Goal: Navigation & Orientation: Understand site structure

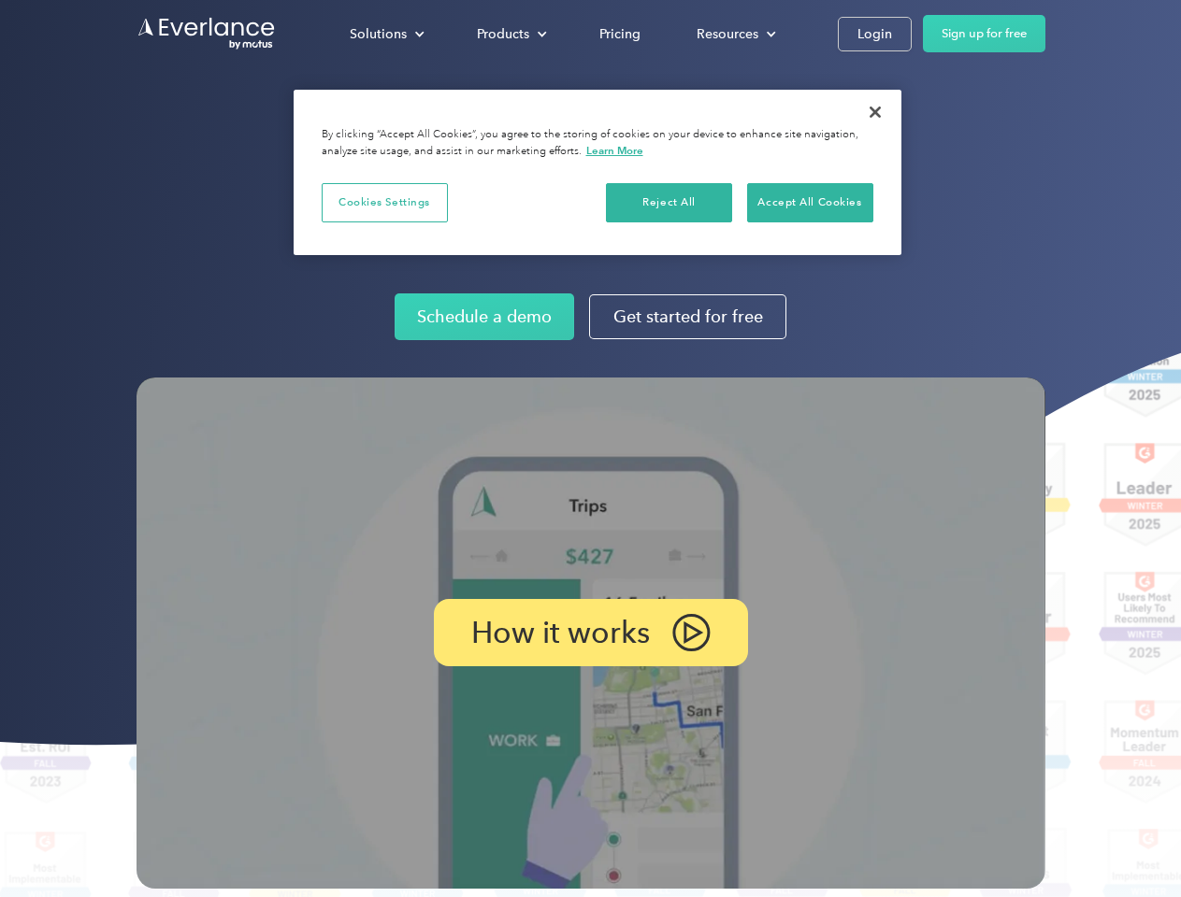
click at [590, 449] on img at bounding box center [590, 633] width 909 height 511
click at [386, 34] on div "Solutions" at bounding box center [378, 33] width 57 height 23
click at [509, 34] on div "Products" at bounding box center [503, 33] width 52 height 23
click at [734, 34] on div "Resources" at bounding box center [727, 33] width 62 height 23
click at [590, 633] on p "How it works" at bounding box center [560, 633] width 179 height 22
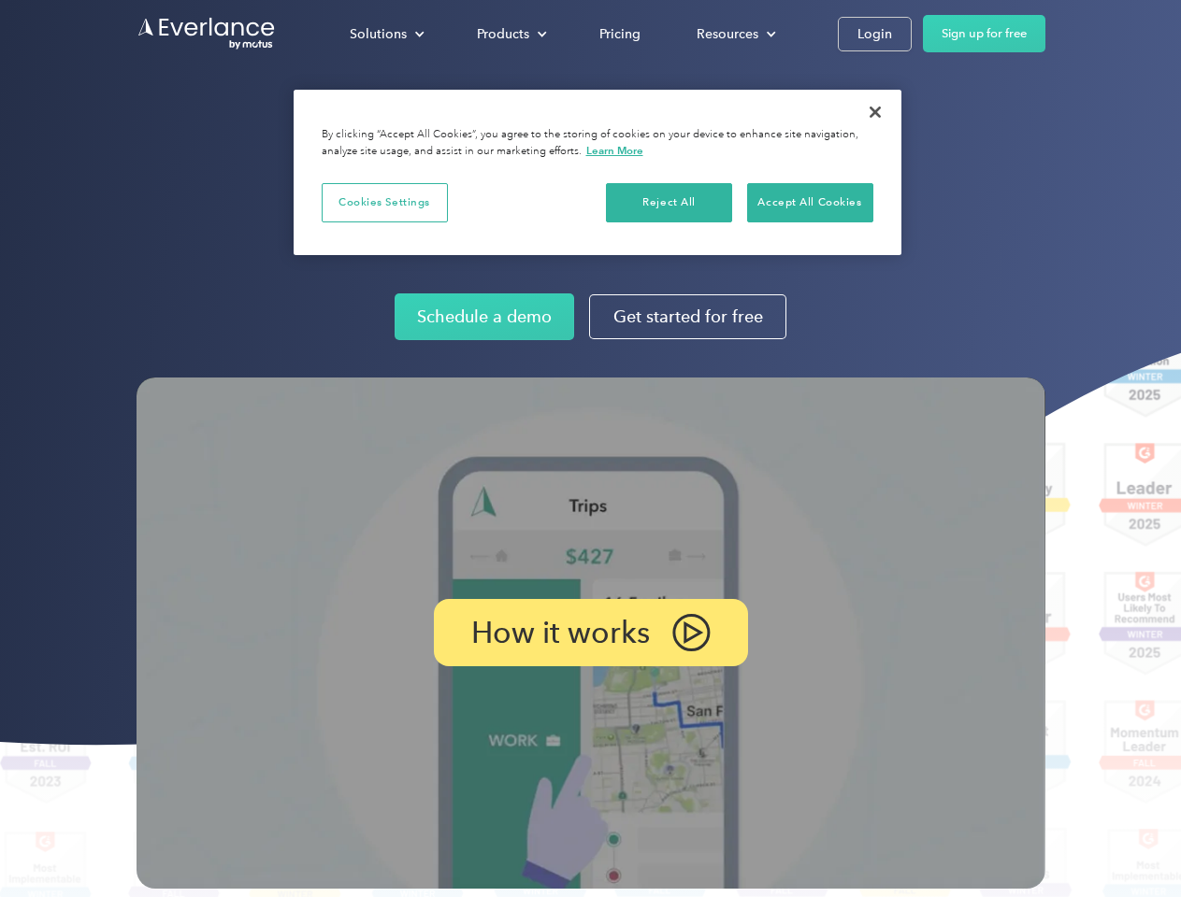
click at [384, 202] on button "Cookies Settings" at bounding box center [385, 202] width 126 height 39
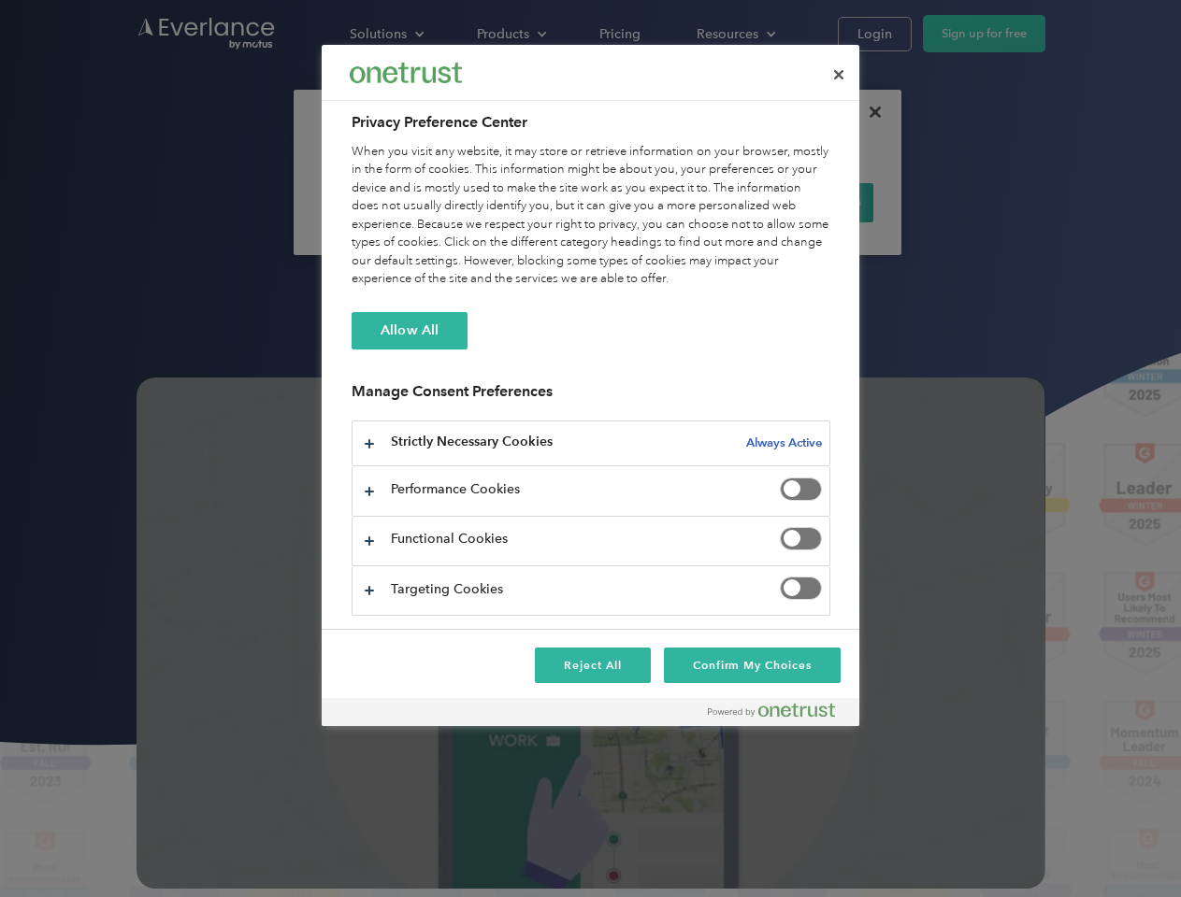
click at [669, 202] on div "When you visit any website, it may store or retrieve information on your browse…" at bounding box center [590, 216] width 479 height 146
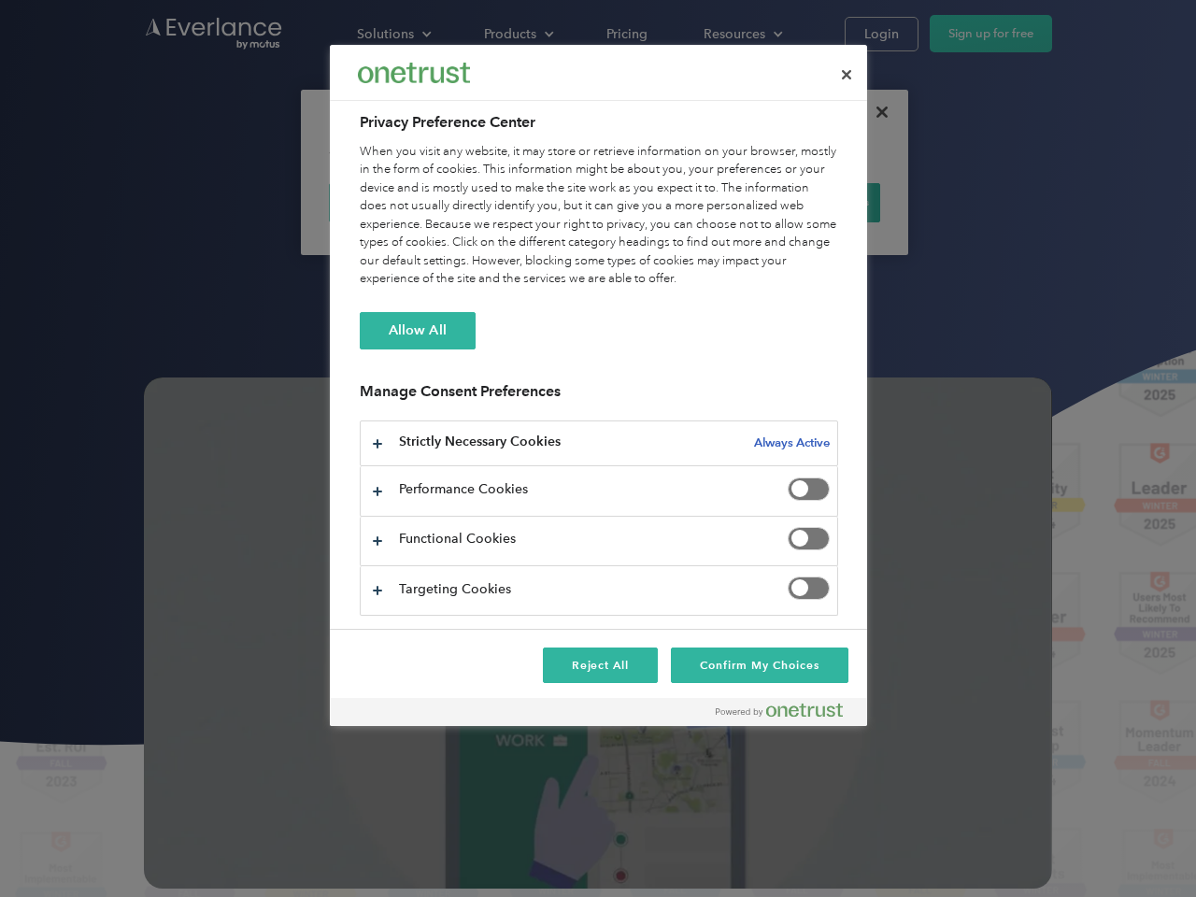
click at [809, 202] on div "When you visit any website, it may store or retrieve information on your browse…" at bounding box center [599, 216] width 479 height 146
click at [875, 112] on div at bounding box center [598, 448] width 1196 height 897
